Goal: Task Accomplishment & Management: Use online tool/utility

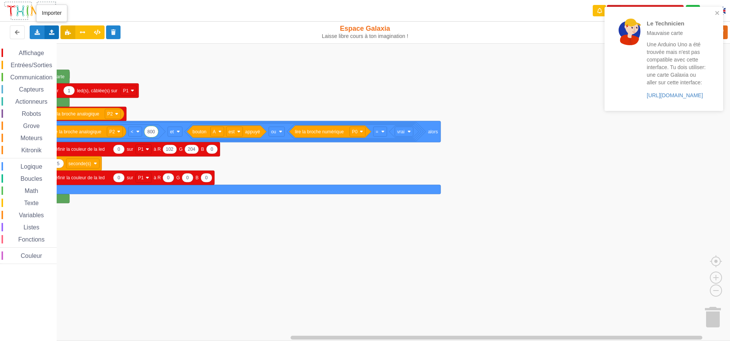
click at [54, 27] on div "Importer un assemblage de blocs Importer du code Python" at bounding box center [51, 32] width 15 height 14
click at [80, 41] on div "Importer un assemblage de blocs" at bounding box center [100, 47] width 102 height 14
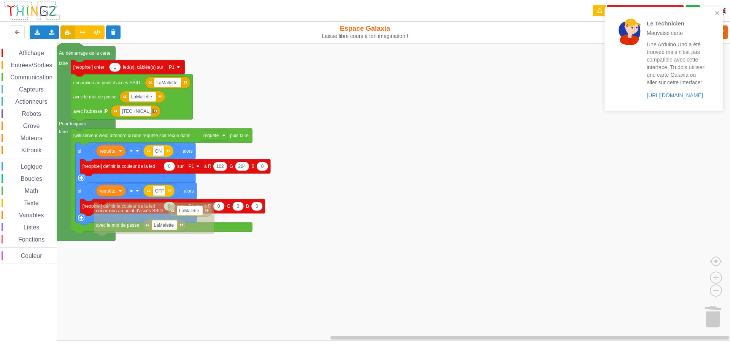
click at [389, 295] on rect "Espace de travail de Blocky" at bounding box center [368, 192] width 736 height 298
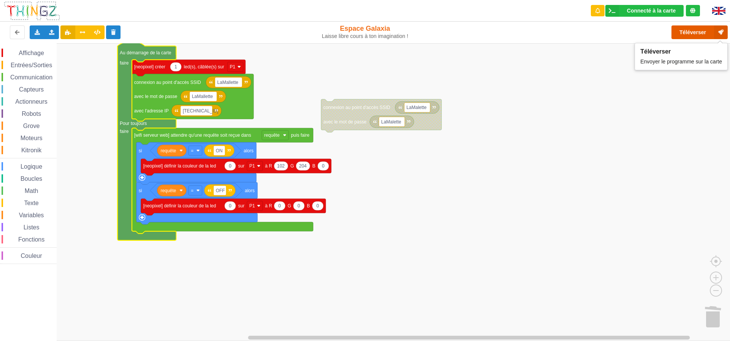
click at [683, 30] on button "Téléverser" at bounding box center [700, 32] width 56 height 14
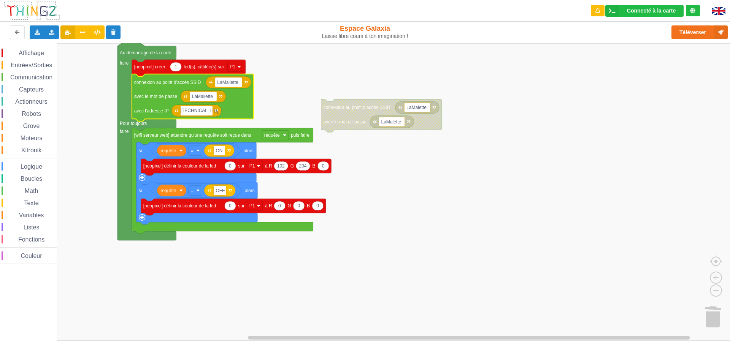
click at [202, 112] on input "[TECHNICAL_ID]" at bounding box center [197, 111] width 32 height 10
type input "[TECHNICAL_ID]"
click at [256, 111] on div "Affichage Entrées/Sorties Communication Capteurs Actionneurs Robots Grove Moteu…" at bounding box center [368, 192] width 736 height 298
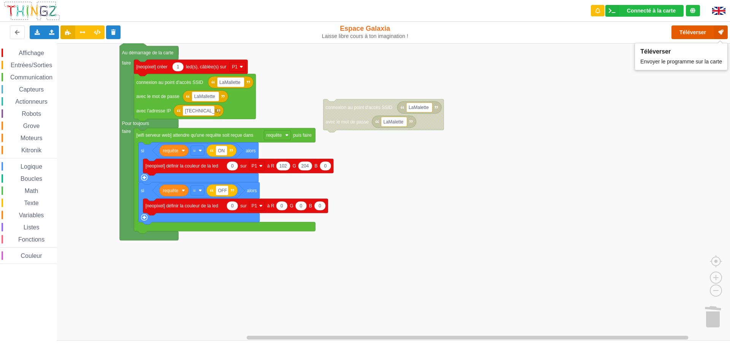
click at [686, 30] on button "Téléverser" at bounding box center [700, 32] width 56 height 14
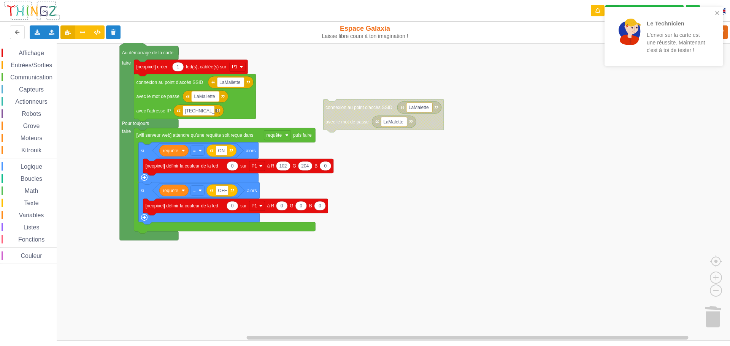
click at [206, 96] on text "LaMallette" at bounding box center [204, 96] width 21 height 5
click at [233, 81] on text "LaMallette" at bounding box center [229, 81] width 21 height 5
click at [232, 79] on input "LaMallette" at bounding box center [230, 83] width 27 height 10
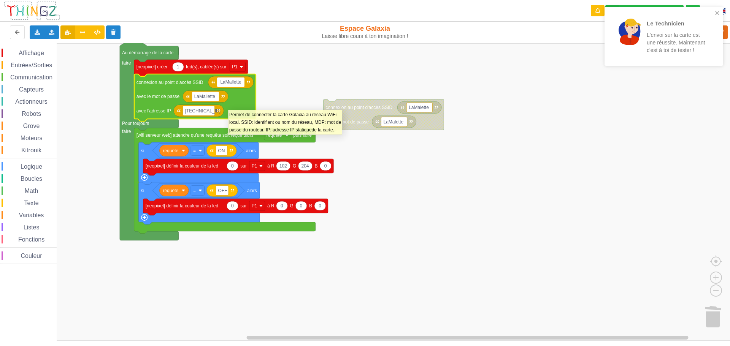
type input "LaMalette"
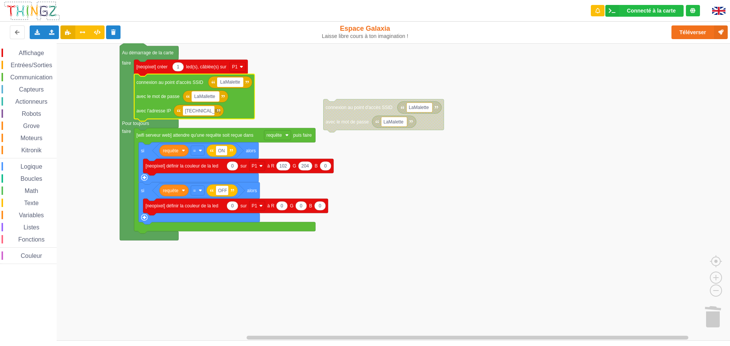
click at [207, 95] on text "LaMallette" at bounding box center [204, 96] width 21 height 5
click at [208, 96] on input "LaMallette" at bounding box center [205, 97] width 27 height 10
type input "LaMalette"
click at [695, 30] on button "Téléverser" at bounding box center [700, 32] width 56 height 14
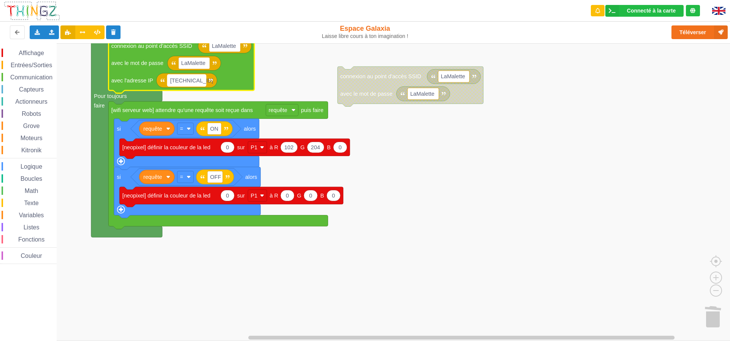
click at [192, 80] on text "[TECHNICAL_ID]" at bounding box center [191, 81] width 43 height 6
click at [193, 79] on input "[TECHNICAL_ID]" at bounding box center [186, 81] width 38 height 12
type input "[TECHNICAL_ID]"
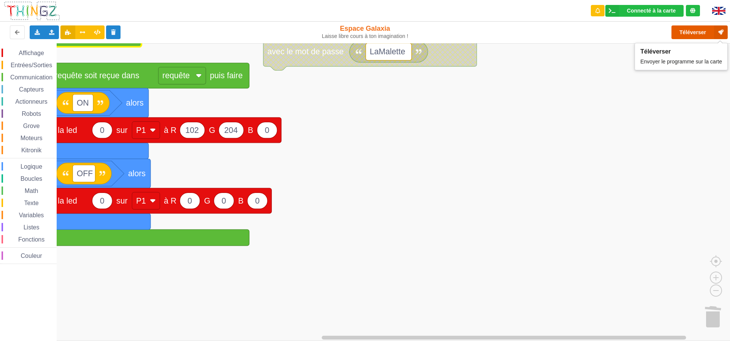
click at [693, 35] on button "Téléverser" at bounding box center [700, 32] width 56 height 14
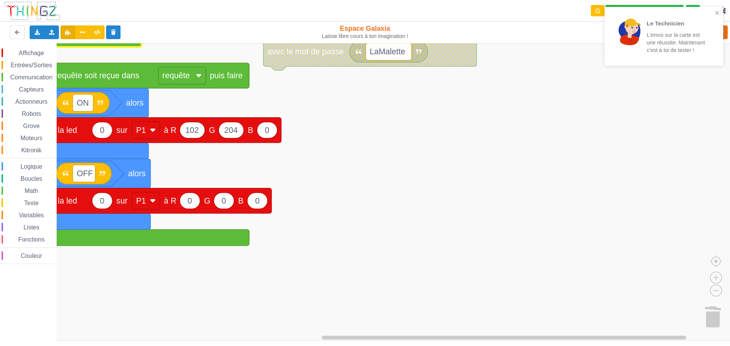
click at [714, 12] on div "Le Technicien L'envoi sur la carte est une réussite. Maintenant c'est à toi de …" at bounding box center [661, 36] width 107 height 53
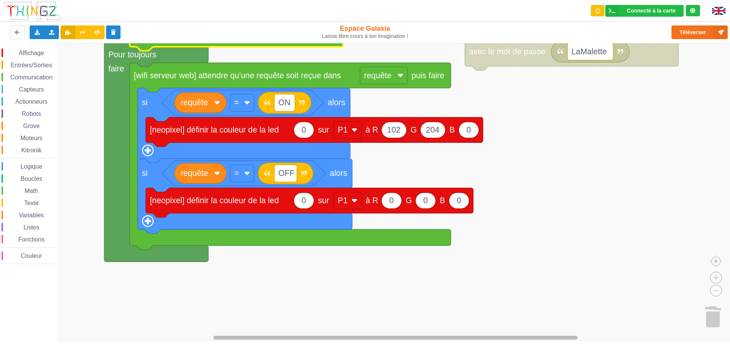
click at [240, 334] on div "Affichage Entrées/Sorties Communication Capteurs Actionneurs Robots Grove Moteu…" at bounding box center [368, 192] width 736 height 298
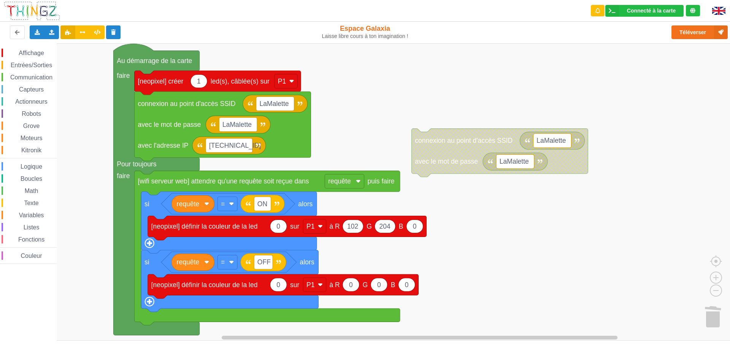
click at [496, 241] on div "Affichage Entrées/Sorties Communication Capteurs Actionneurs Robots Grove Moteu…" at bounding box center [368, 192] width 736 height 298
click at [40, 30] on icon at bounding box center [37, 32] width 6 height 5
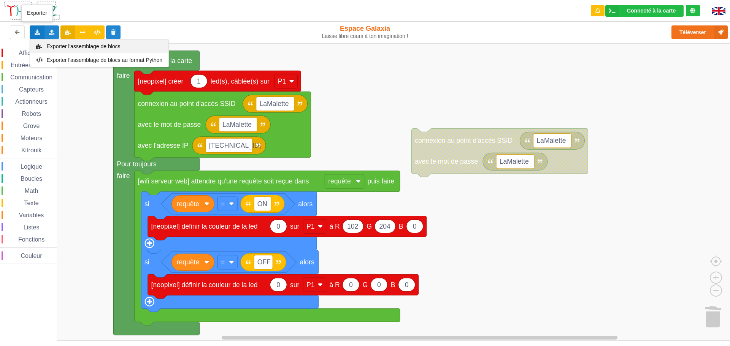
click at [68, 48] on span "Exporter l'assemblage de blocs" at bounding box center [84, 46] width 74 height 6
